Goal: Task Accomplishment & Management: Complete application form

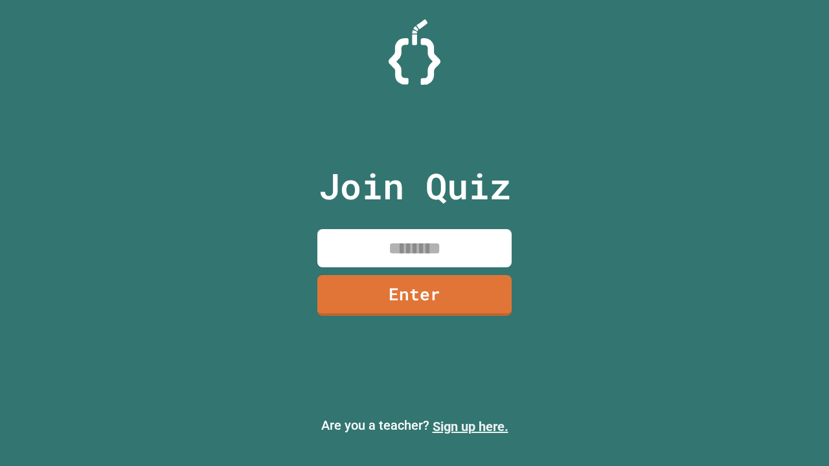
click at [470, 427] on link "Sign up here." at bounding box center [471, 427] width 76 height 16
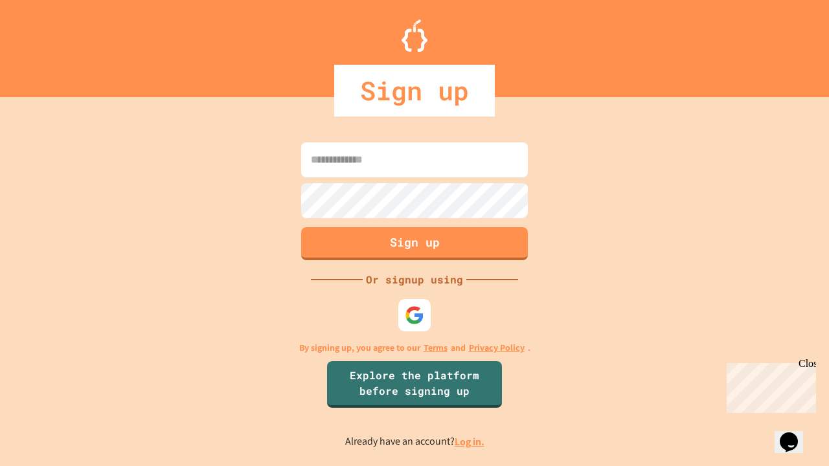
click at [470, 442] on link "Log in." at bounding box center [470, 442] width 30 height 14
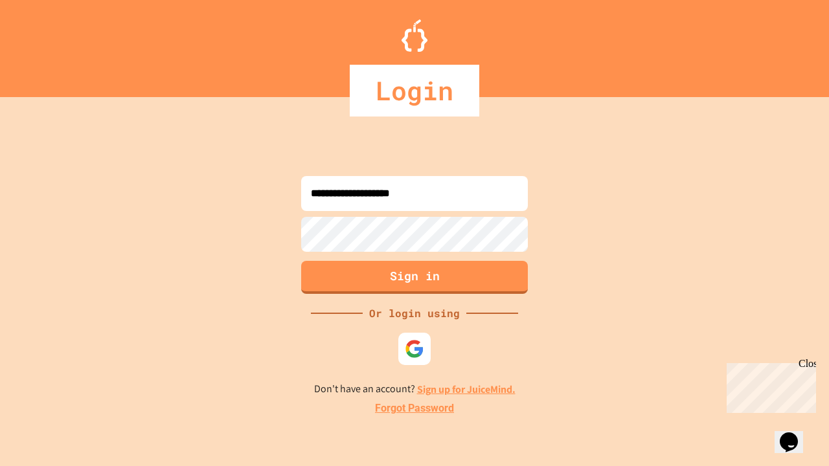
type input "**********"
